Goal: Information Seeking & Learning: Learn about a topic

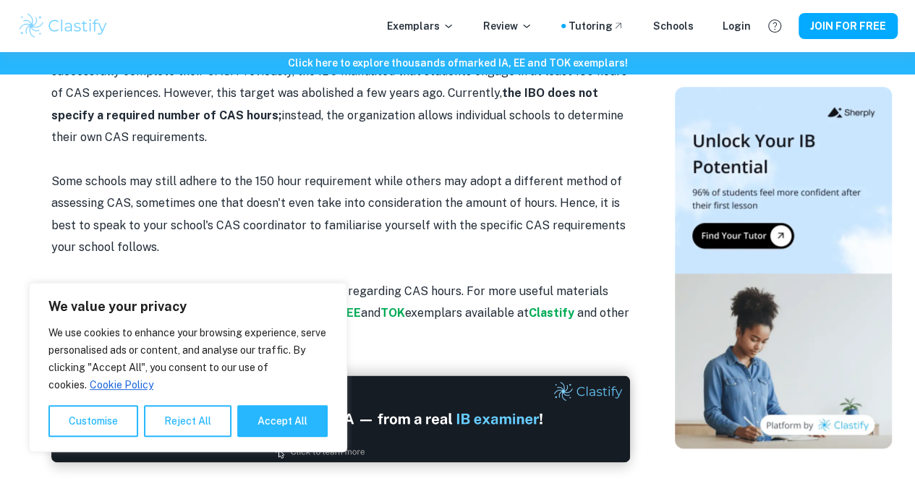
scroll to position [748, 0]
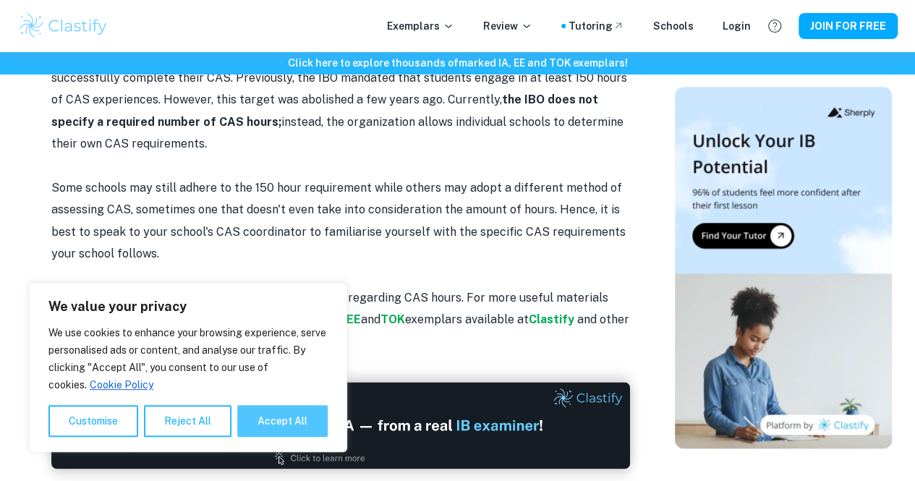
click at [277, 414] on button "Accept All" at bounding box center [282, 421] width 90 height 32
checkbox input "true"
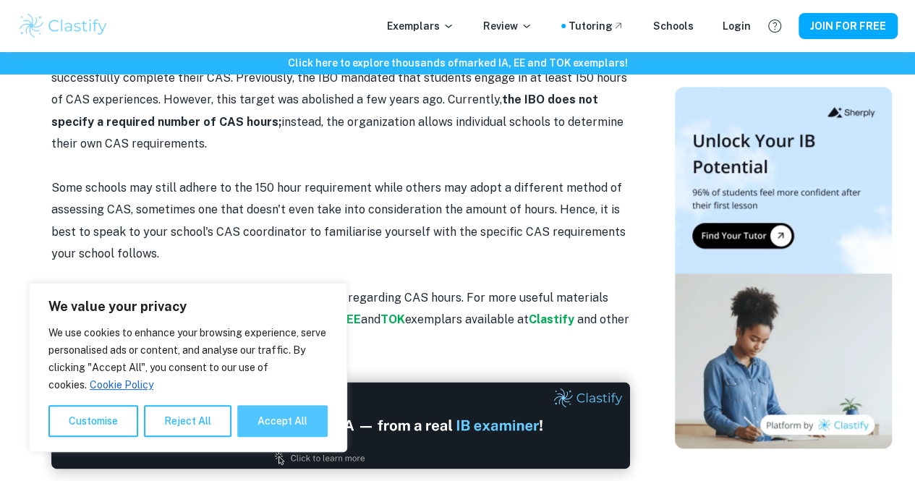
checkbox input "true"
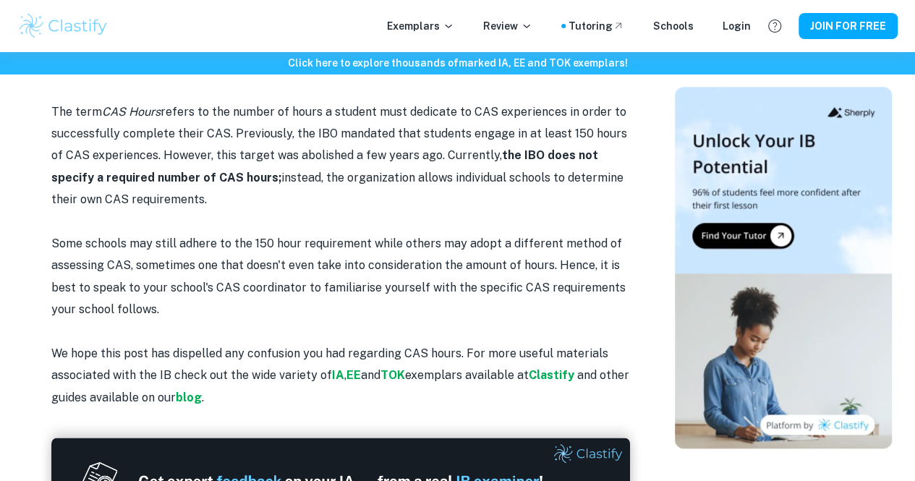
scroll to position [691, 0]
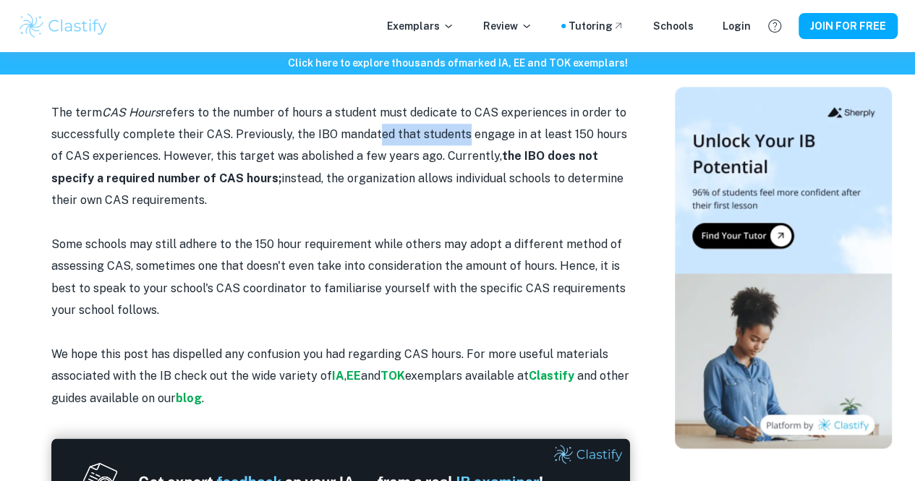
drag, startPoint x: 368, startPoint y: 144, endPoint x: 458, endPoint y: 145, distance: 90.4
click at [458, 145] on p "The term CAS Hours refers to the number of hours a student must dedicate to CAS…" at bounding box center [340, 157] width 578 height 110
click at [234, 207] on p "The term CAS Hours refers to the number of hours a student must dedicate to CAS…" at bounding box center [340, 157] width 578 height 110
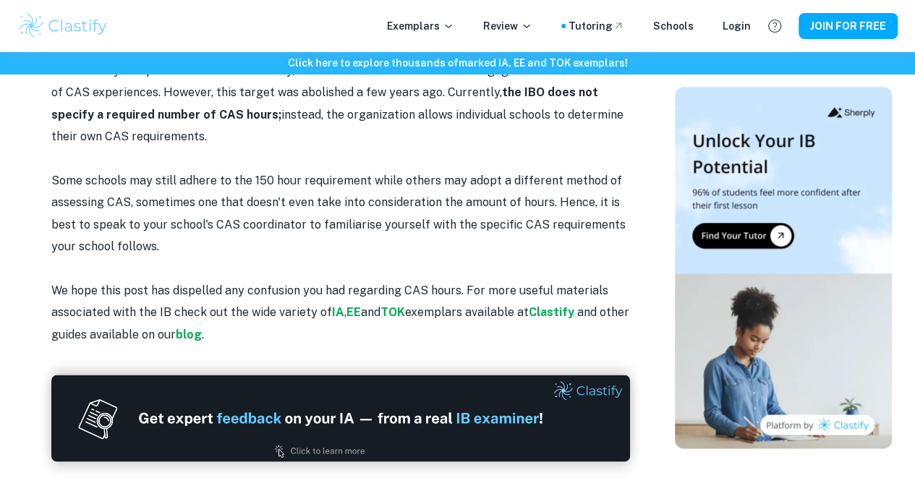
scroll to position [756, 0]
